Goal: Task Accomplishment & Management: Complete application form

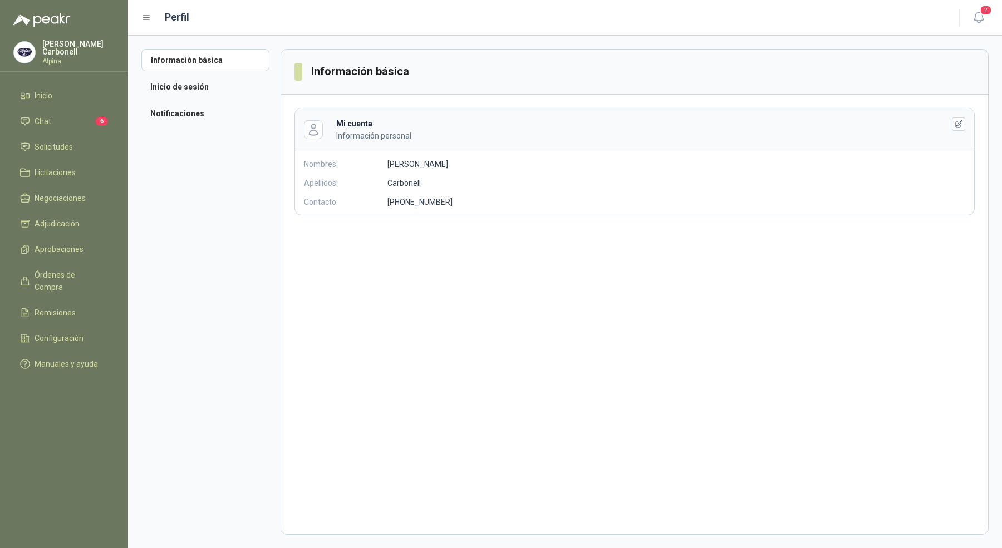
click at [67, 51] on div "[PERSON_NAME] Alpina" at bounding box center [78, 52] width 72 height 24
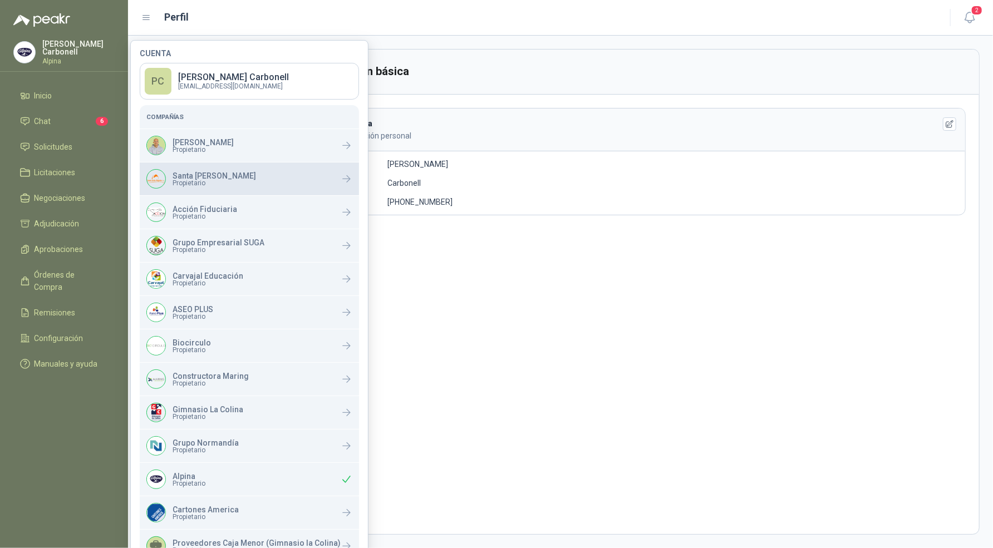
click at [187, 169] on div "Santa [PERSON_NAME] Propietario" at bounding box center [201, 178] width 110 height 19
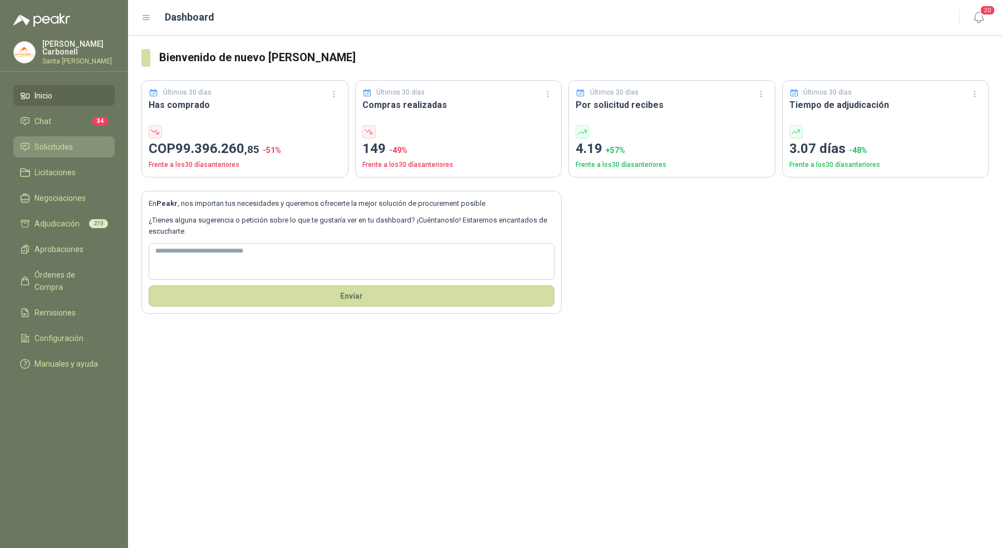
click at [71, 149] on span "Solicitudes" at bounding box center [54, 147] width 38 height 12
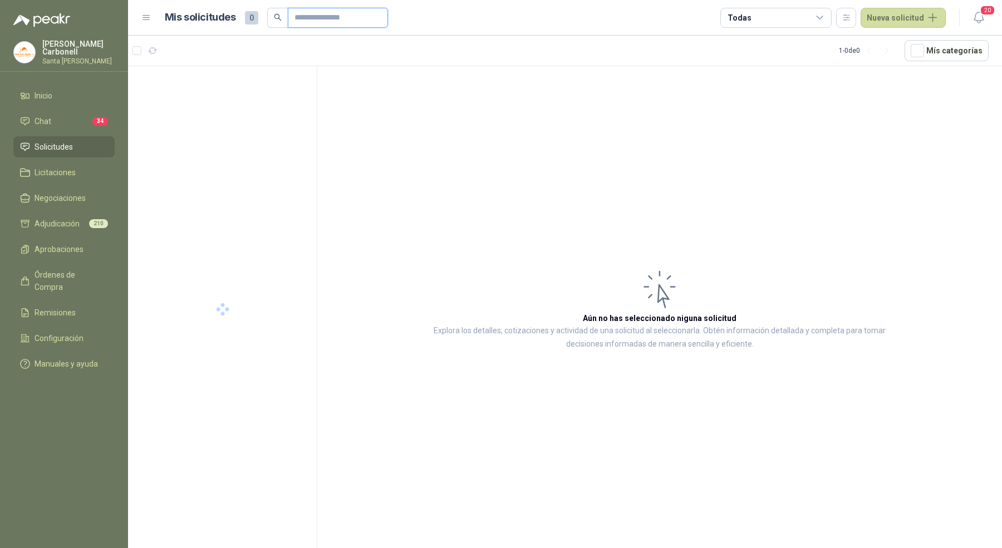
click at [313, 26] on input "text" at bounding box center [334, 17] width 78 height 19
type input "*****"
click at [243, 96] on div "PRADERA 2" at bounding box center [224, 90] width 160 height 13
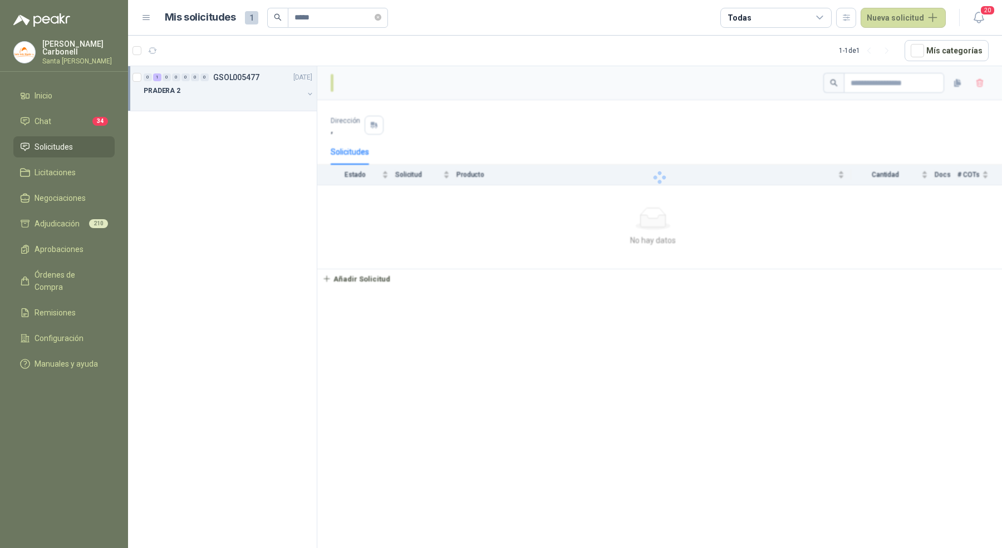
click at [242, 103] on div at bounding box center [224, 101] width 160 height 9
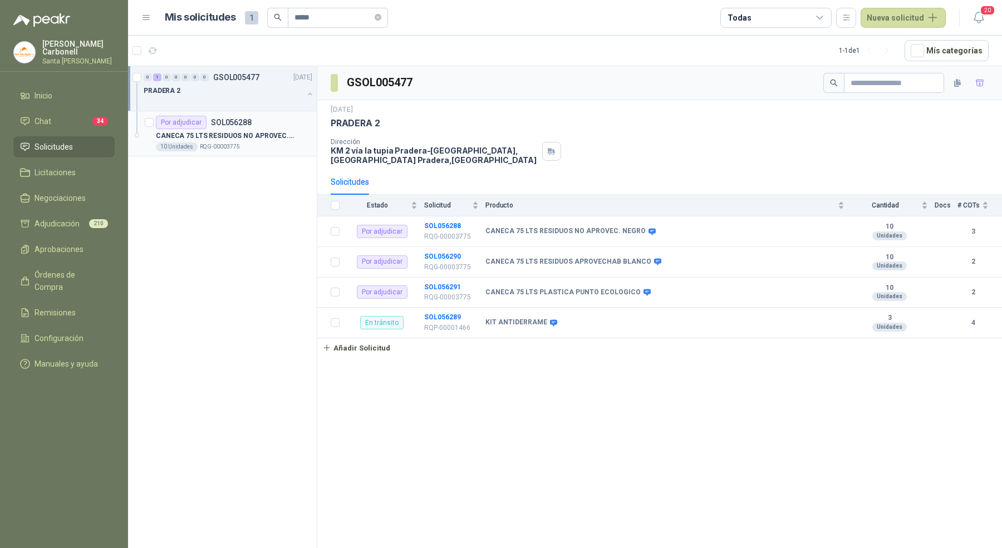
click at [238, 131] on p "CANECA 75 LTS RESIDUOS NO APROVEC. NEGRO" at bounding box center [225, 136] width 139 height 11
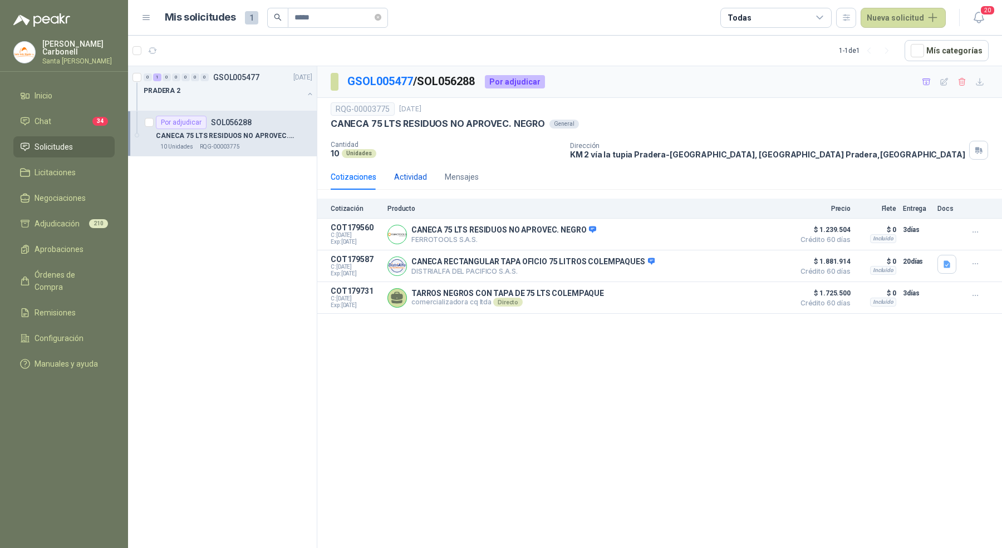
click at [406, 171] on div "Actividad" at bounding box center [410, 177] width 33 height 12
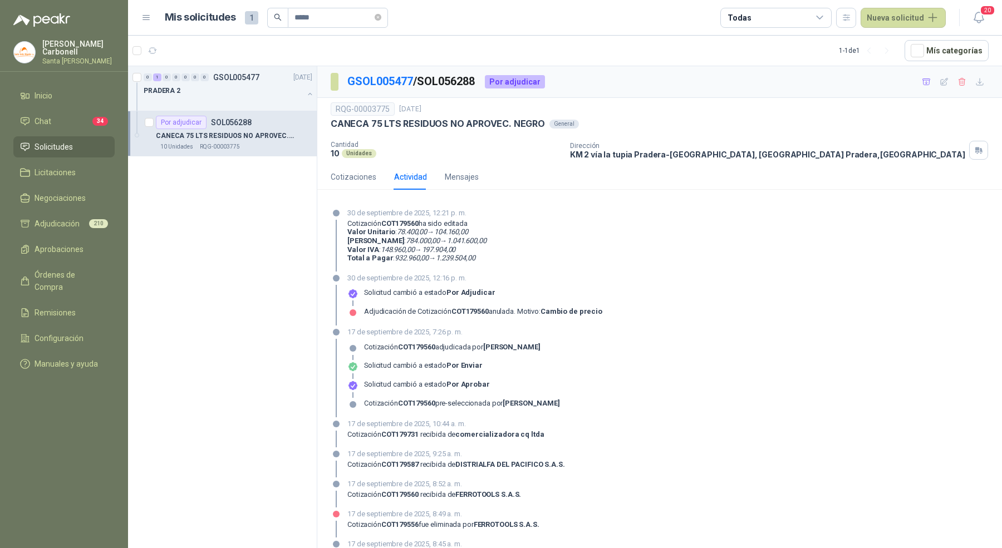
click at [367, 112] on div "RQG-00003775" at bounding box center [363, 108] width 64 height 13
drag, startPoint x: 336, startPoint y: 107, endPoint x: 387, endPoint y: 106, distance: 51.2
click at [387, 107] on div "RQG-00003775" at bounding box center [363, 108] width 64 height 13
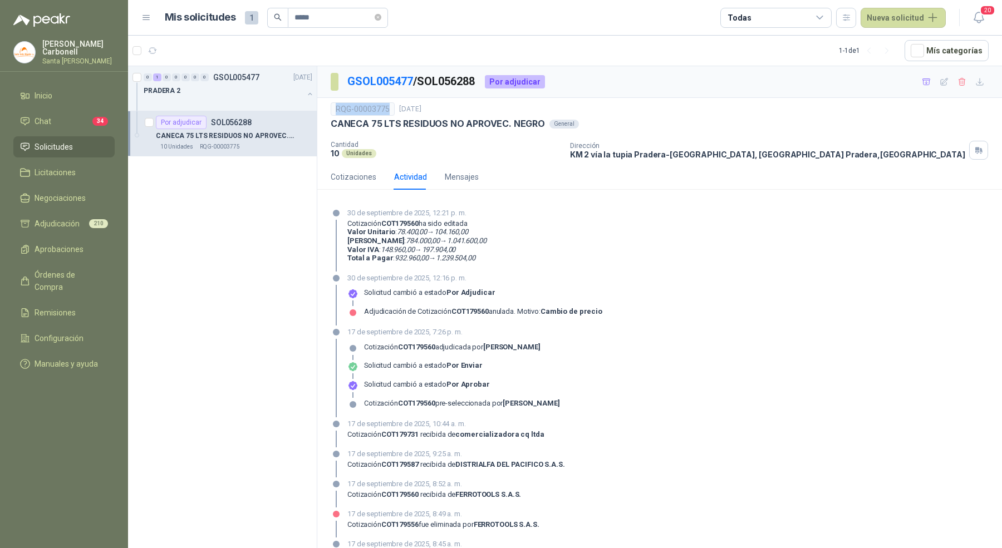
copy div "RQG-00003775"
click at [370, 73] on p "GSOL005477 / SOL056288" at bounding box center [411, 81] width 129 height 17
click at [370, 76] on link "GSOL005477" at bounding box center [380, 81] width 66 height 13
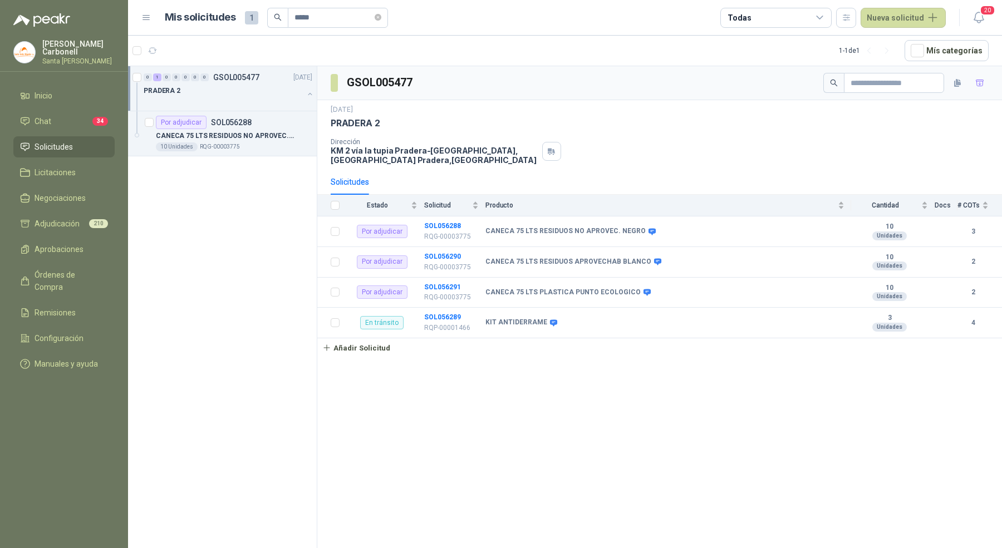
click at [506, 348] on link "Añadir Solicitud" at bounding box center [659, 347] width 685 height 19
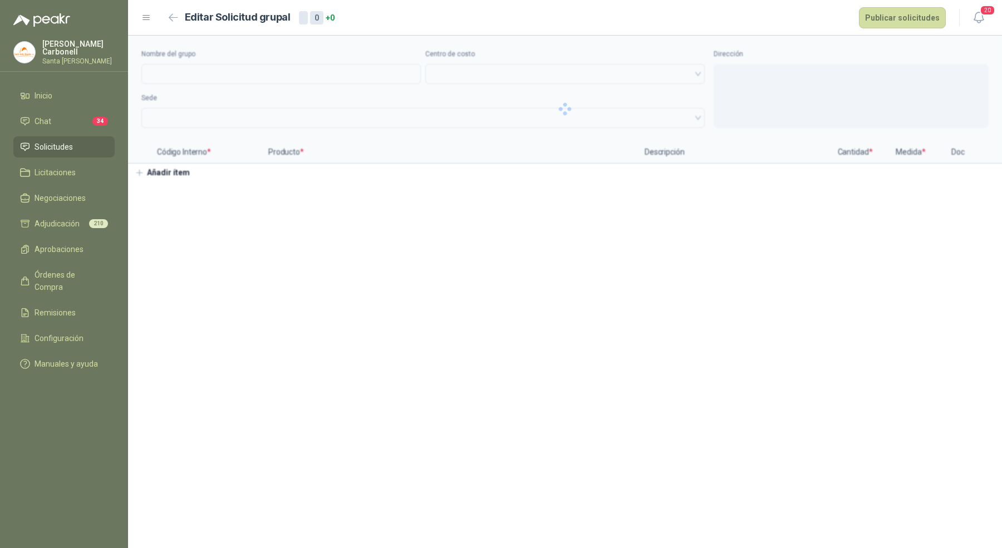
type input "*********"
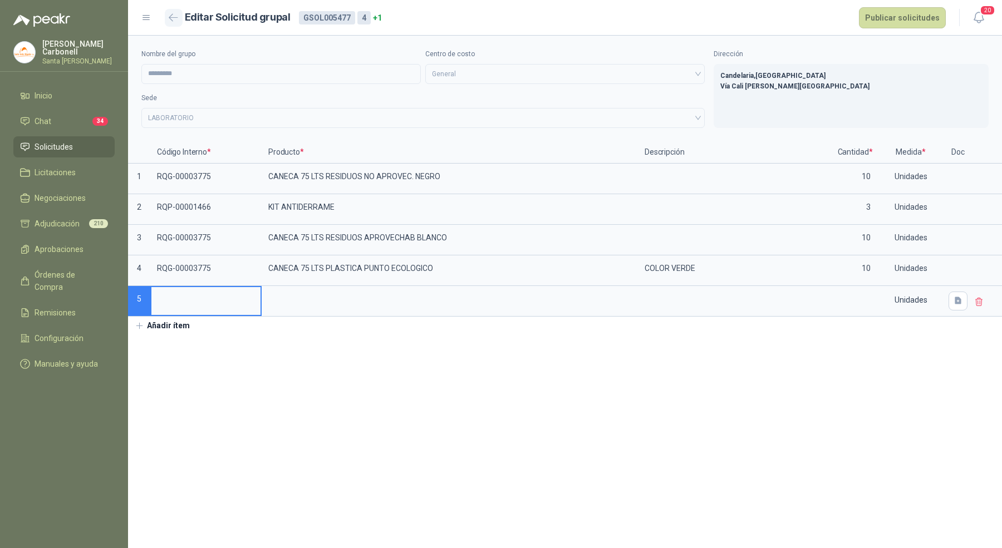
click at [181, 22] on button "button" at bounding box center [174, 18] width 18 height 18
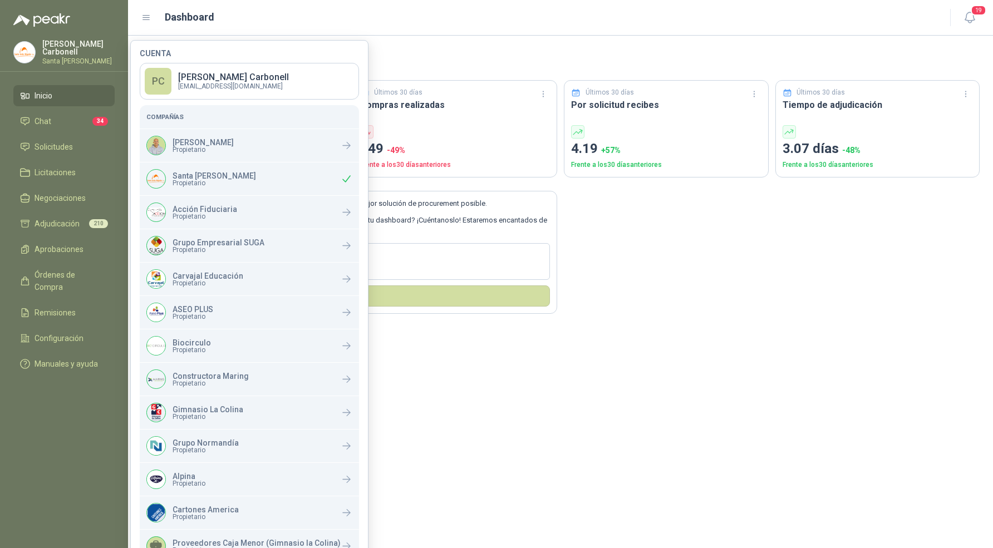
scroll to position [96, 0]
